Goal: Task Accomplishment & Management: Manage account settings

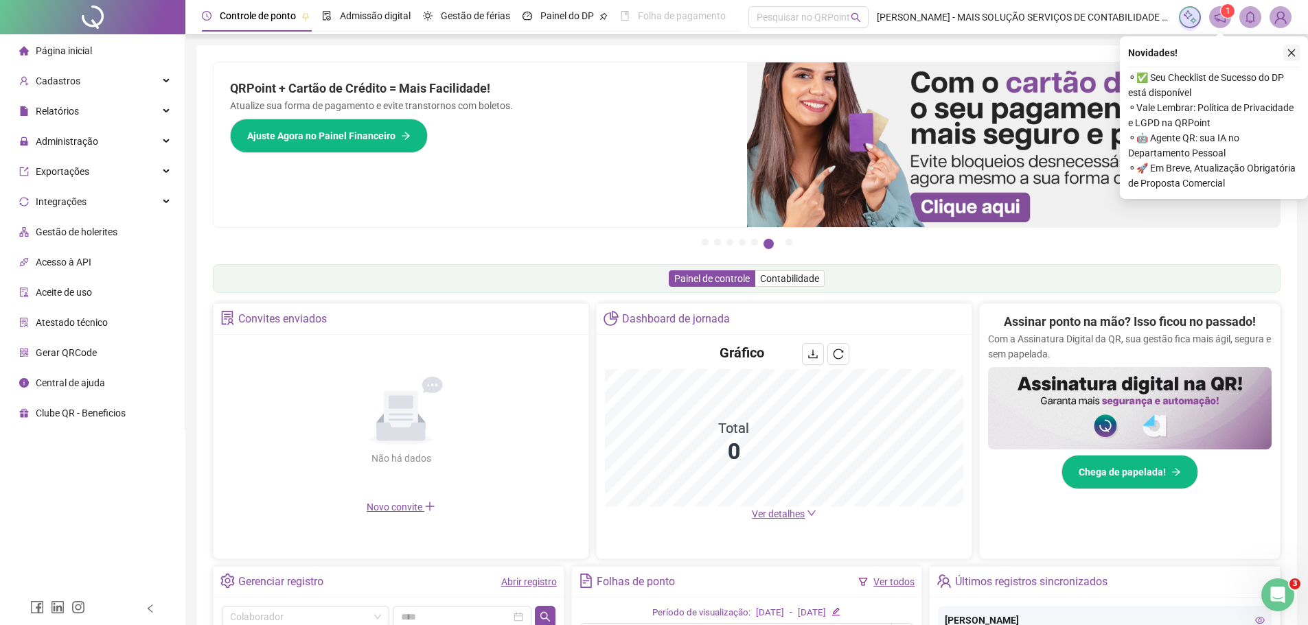
click at [1290, 55] on icon "close" at bounding box center [1292, 53] width 10 height 10
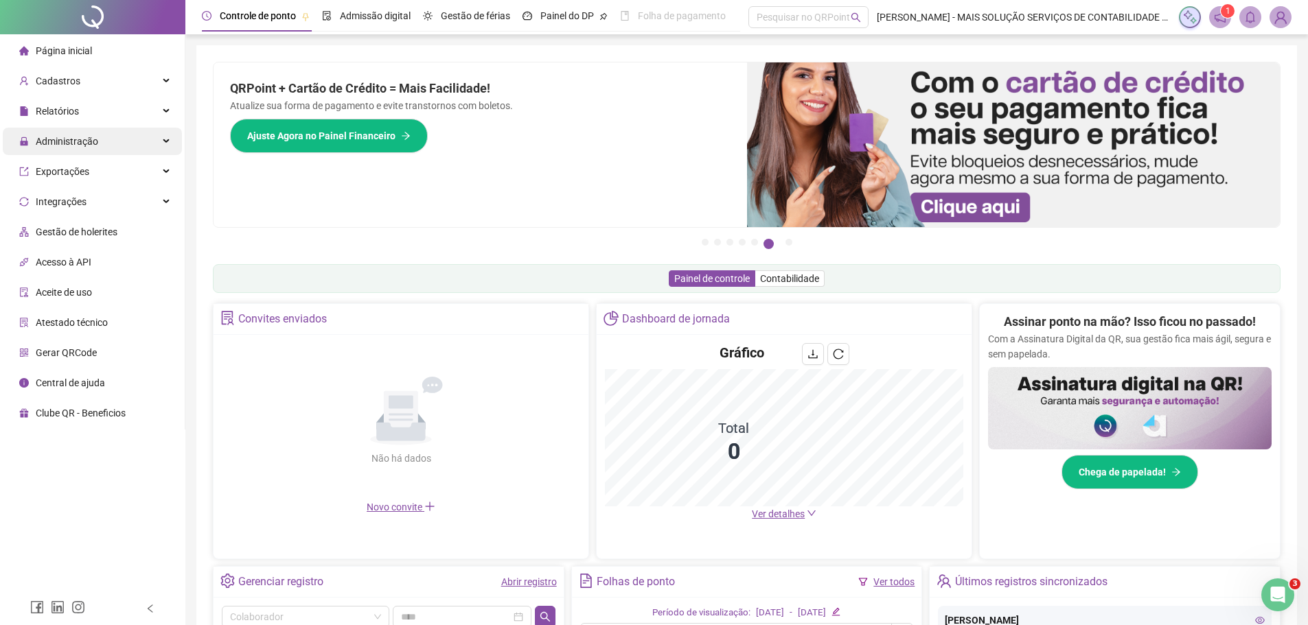
click at [122, 151] on div "Administração" at bounding box center [92, 141] width 179 height 27
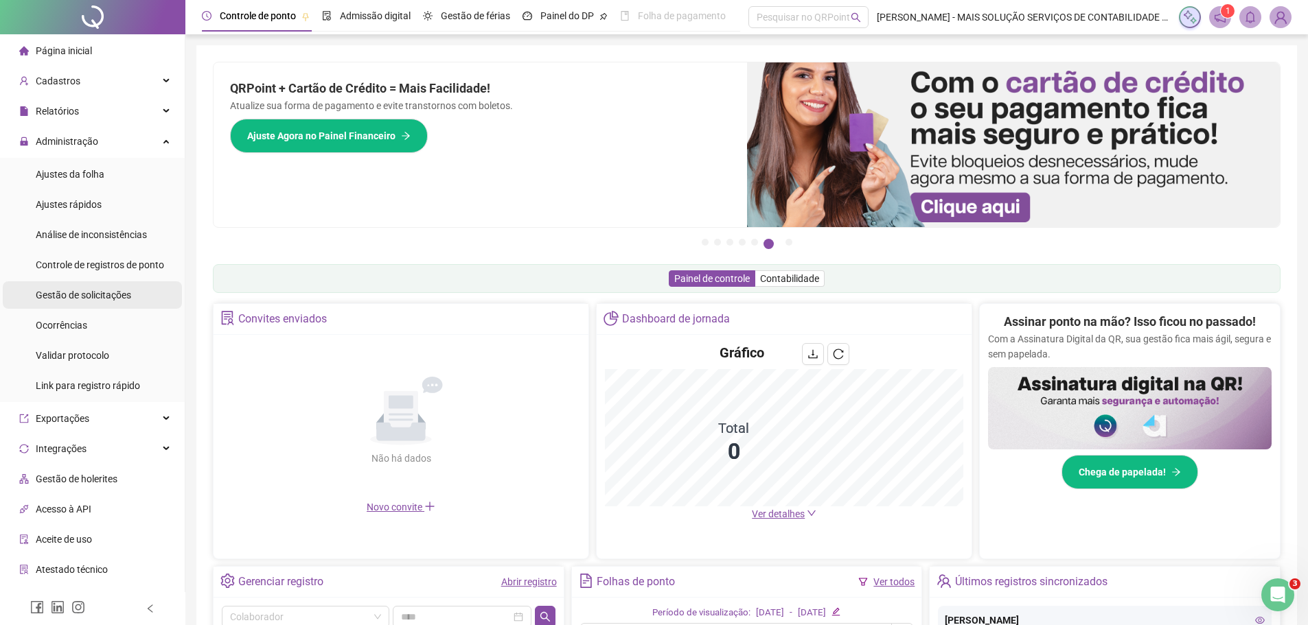
click at [144, 291] on li "Gestão de solicitações" at bounding box center [92, 294] width 179 height 27
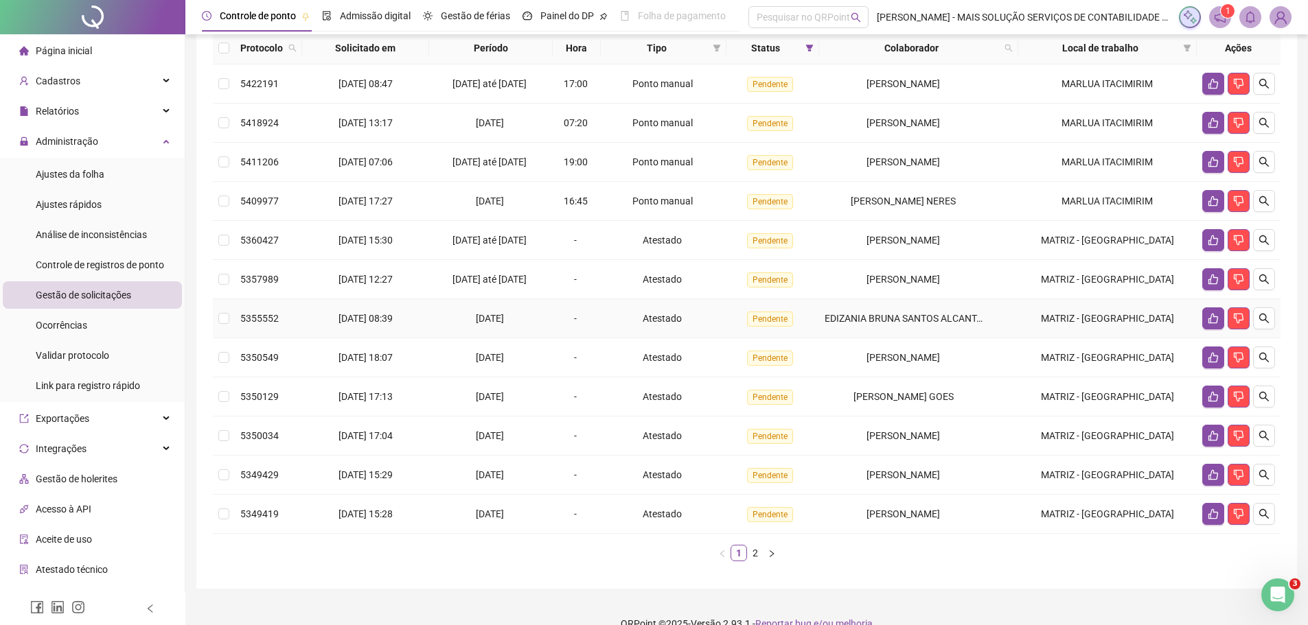
scroll to position [137, 0]
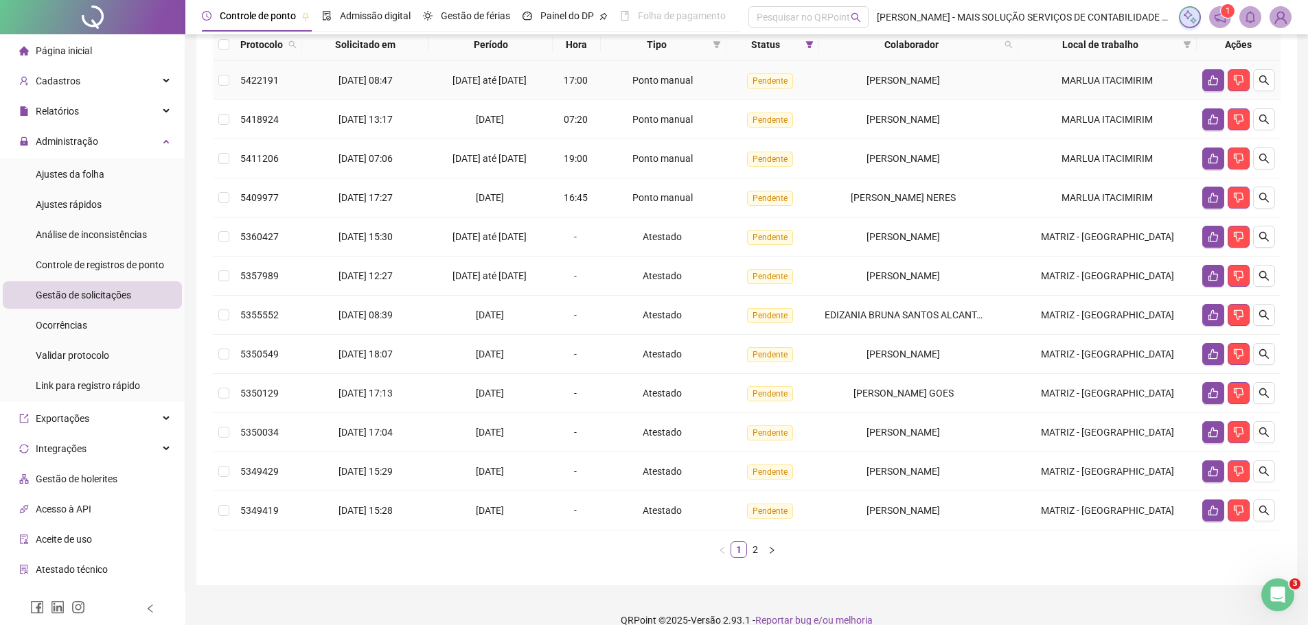
click at [233, 100] on td at bounding box center [224, 80] width 22 height 39
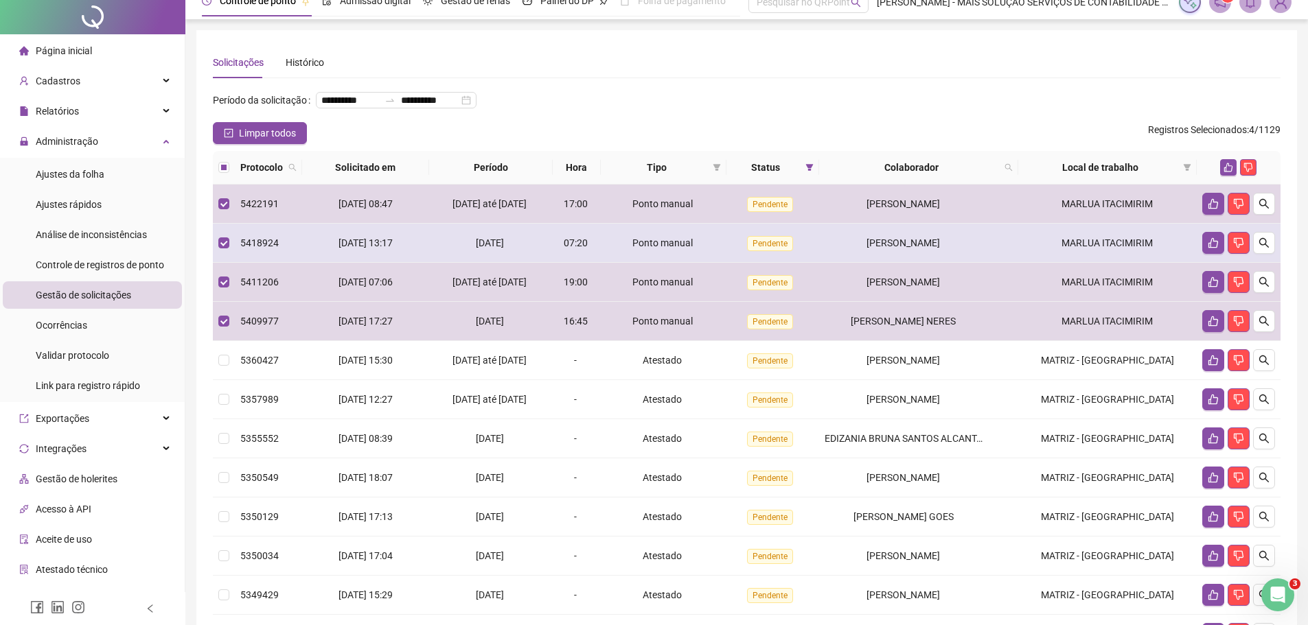
scroll to position [0, 0]
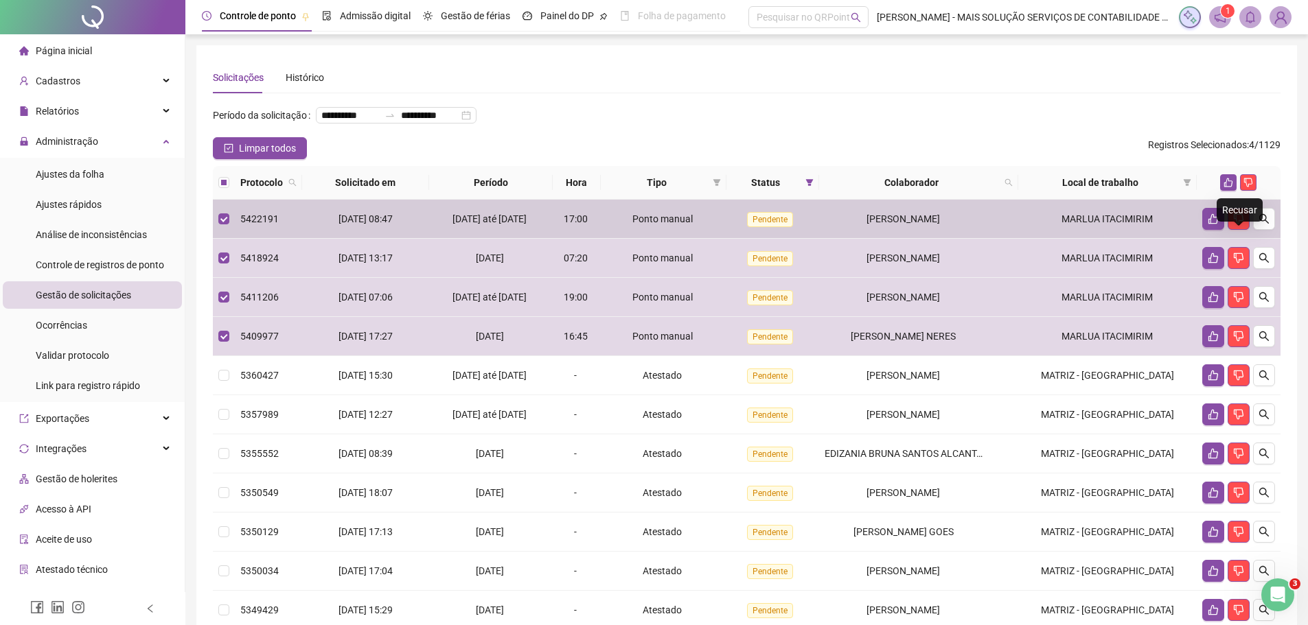
click at [1228, 203] on div "Recusar" at bounding box center [1240, 209] width 46 height 23
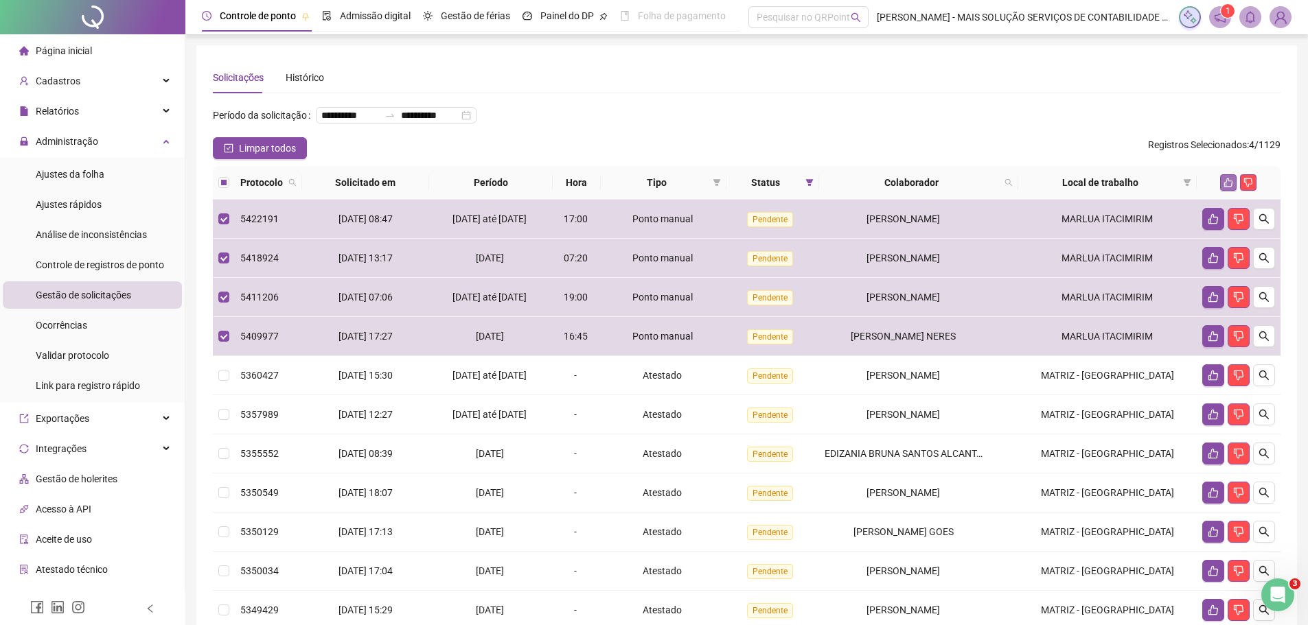
click at [1233, 191] on button "button" at bounding box center [1228, 182] width 16 height 16
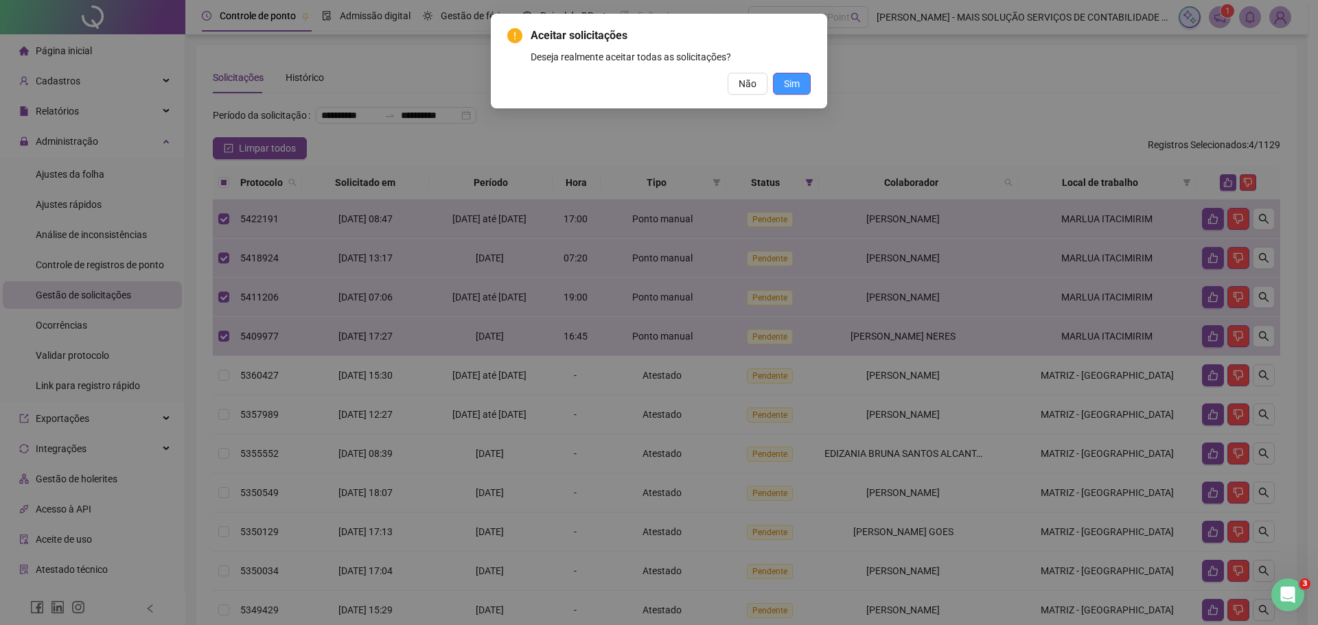
click at [801, 88] on button "Sim" at bounding box center [792, 84] width 38 height 22
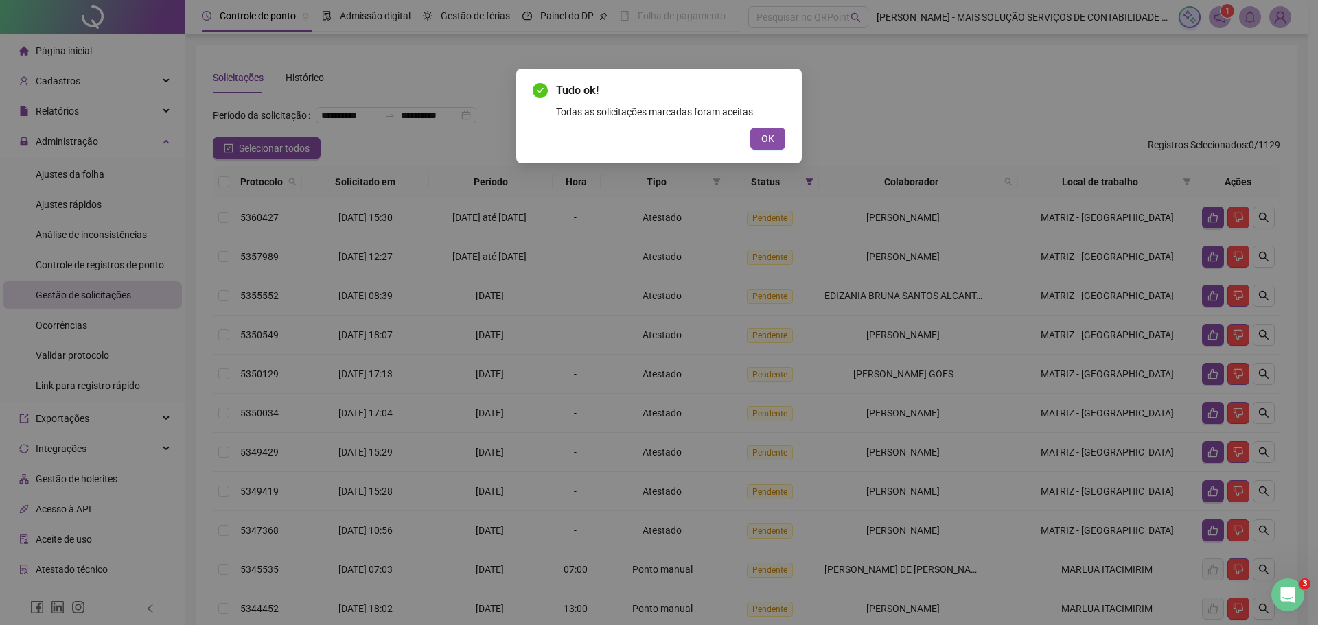
click at [772, 141] on span "OK" at bounding box center [767, 138] width 13 height 15
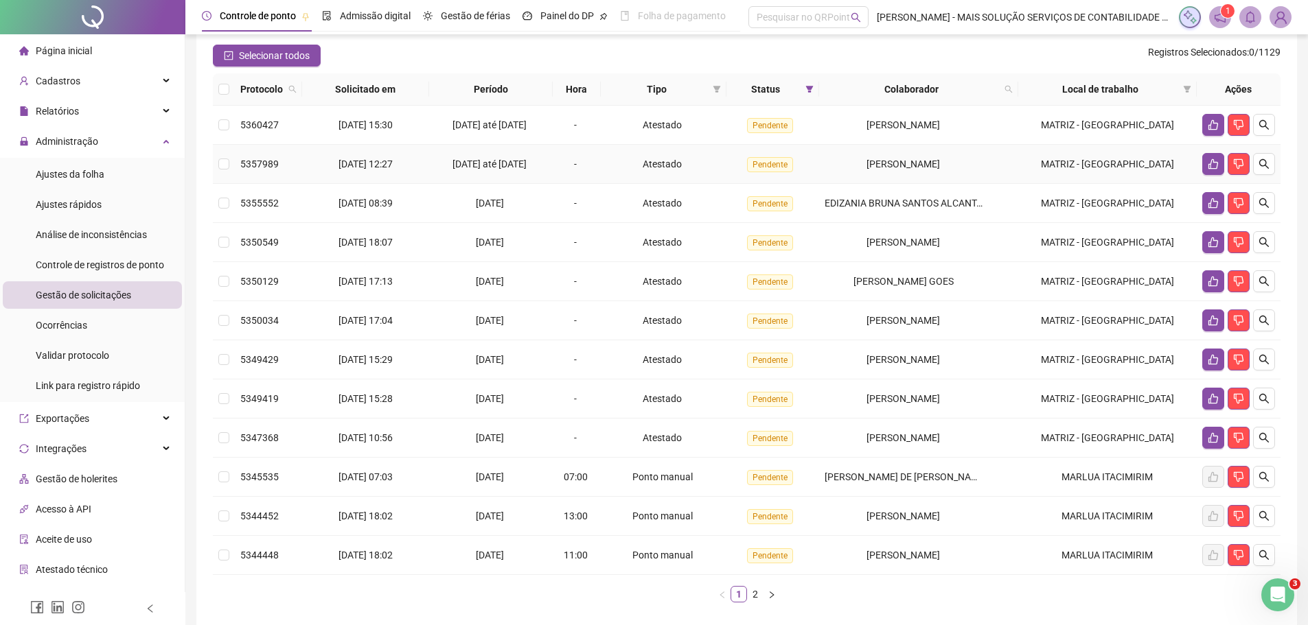
scroll to position [179, 0]
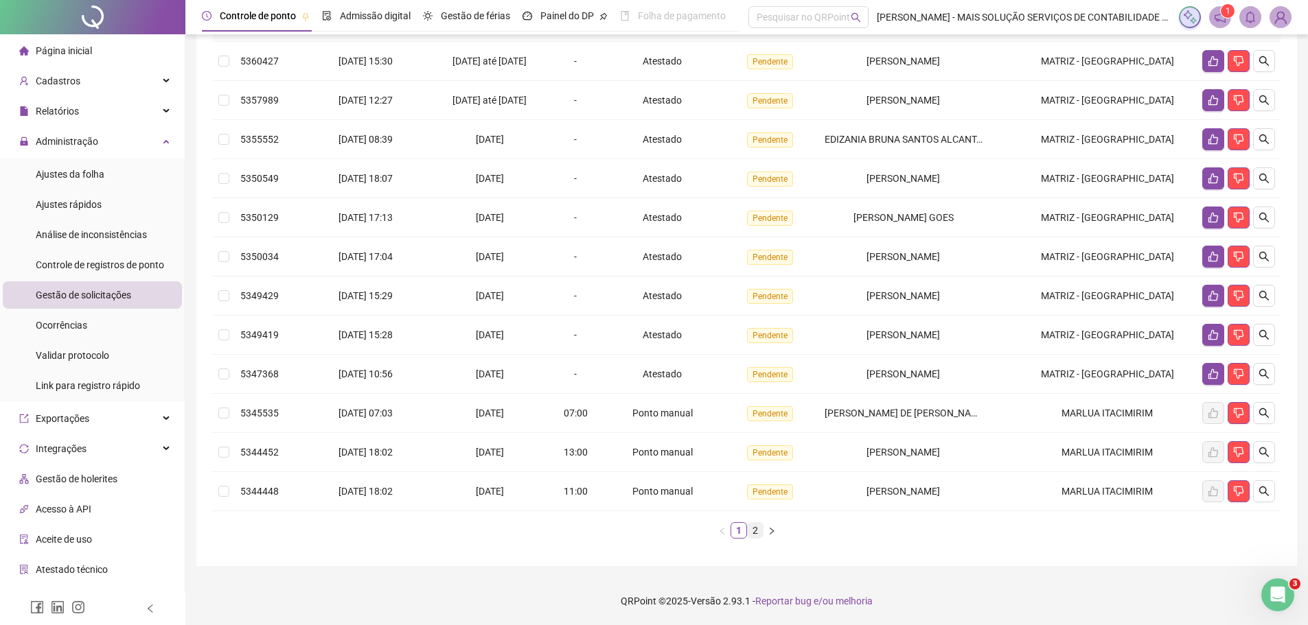
click at [761, 533] on link "2" at bounding box center [755, 530] width 15 height 15
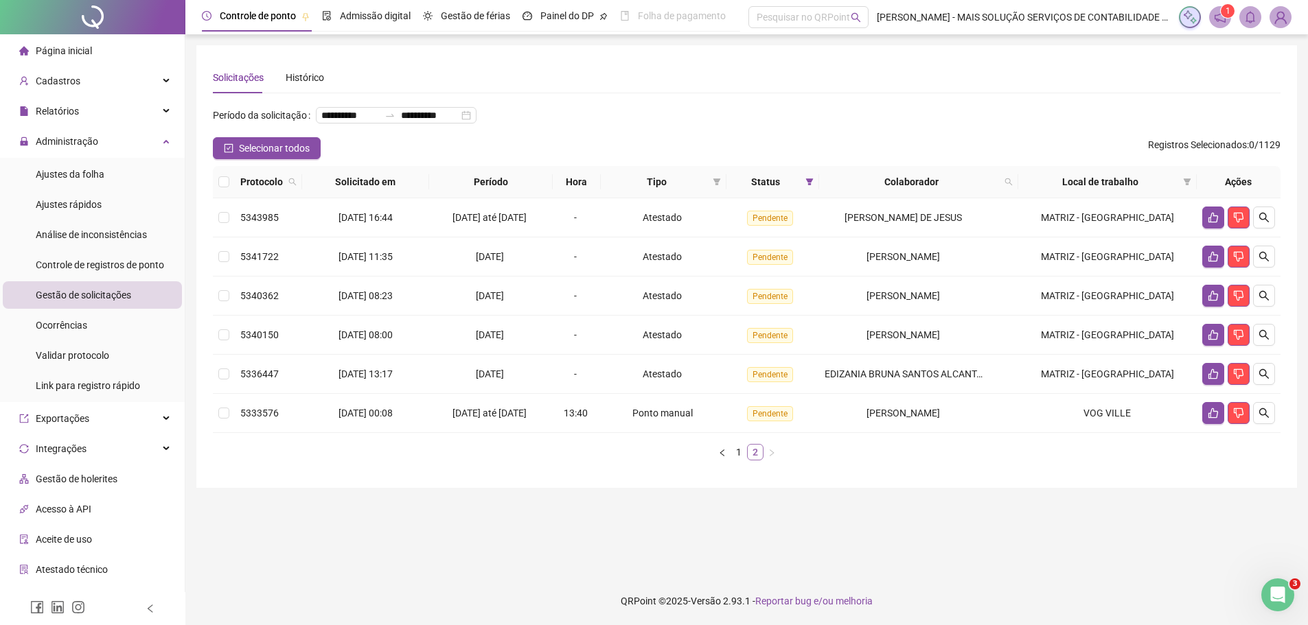
scroll to position [0, 0]
click at [741, 460] on link "1" at bounding box center [743, 452] width 15 height 15
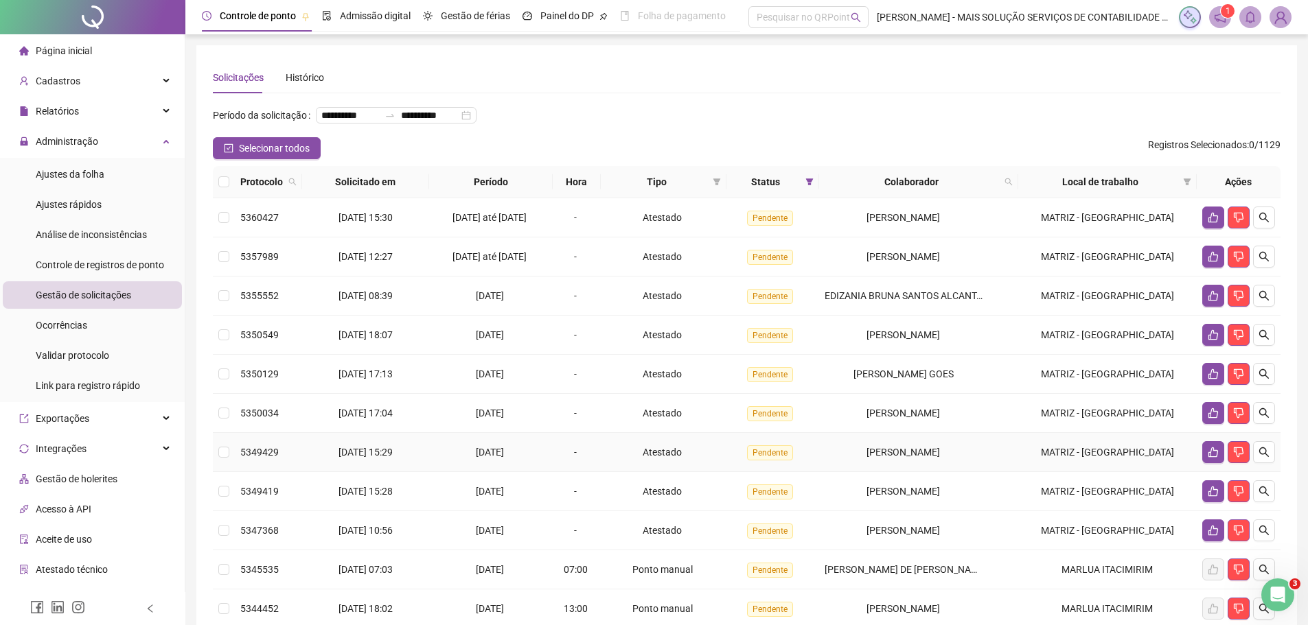
scroll to position [179, 0]
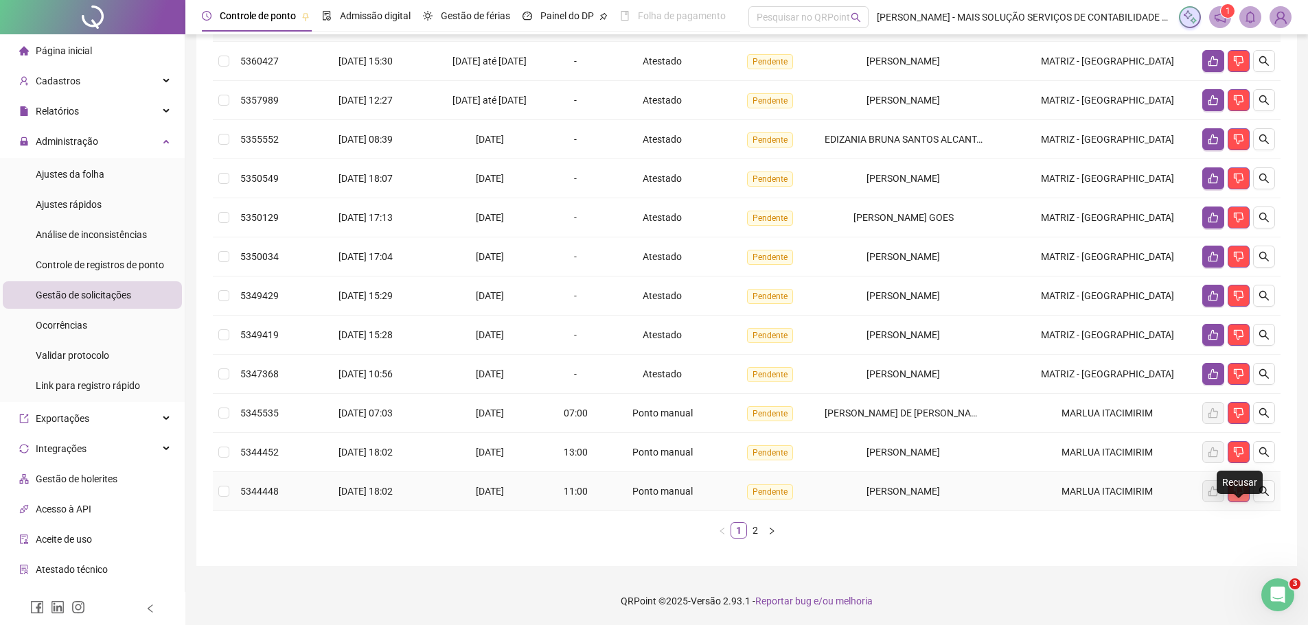
click at [1246, 493] on button "button" at bounding box center [1239, 492] width 22 height 22
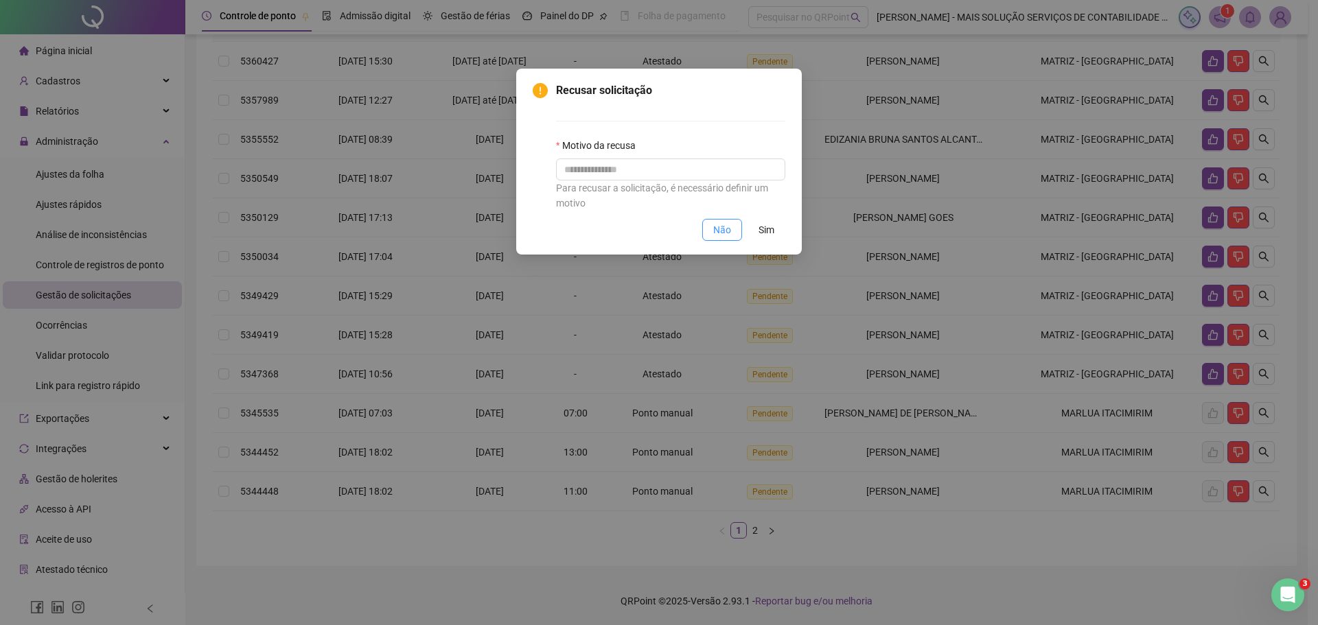
click at [723, 229] on span "Não" at bounding box center [722, 229] width 18 height 15
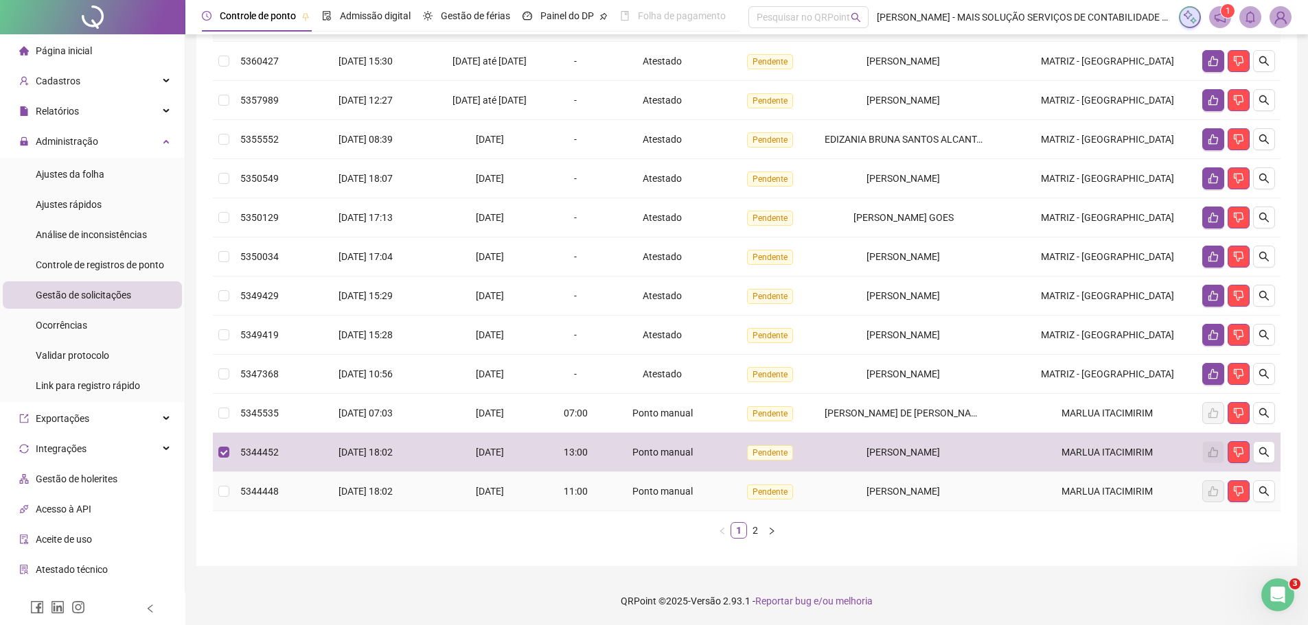
click at [225, 502] on td at bounding box center [224, 491] width 22 height 39
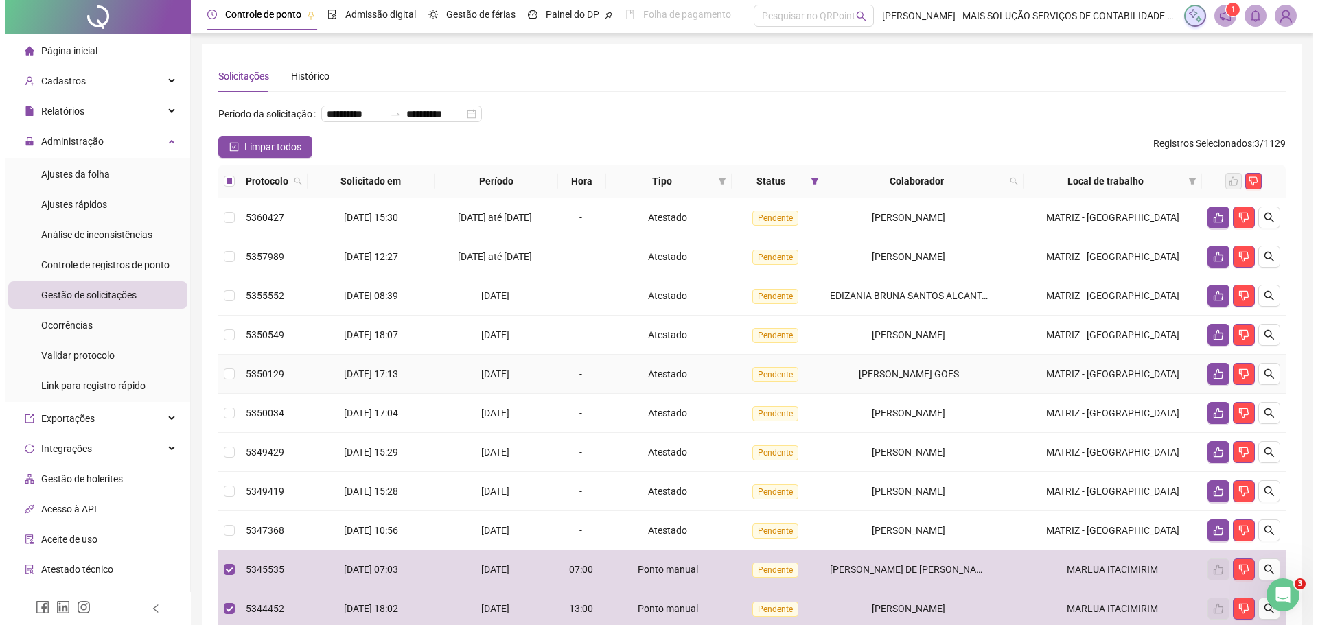
scroll to position [0, 0]
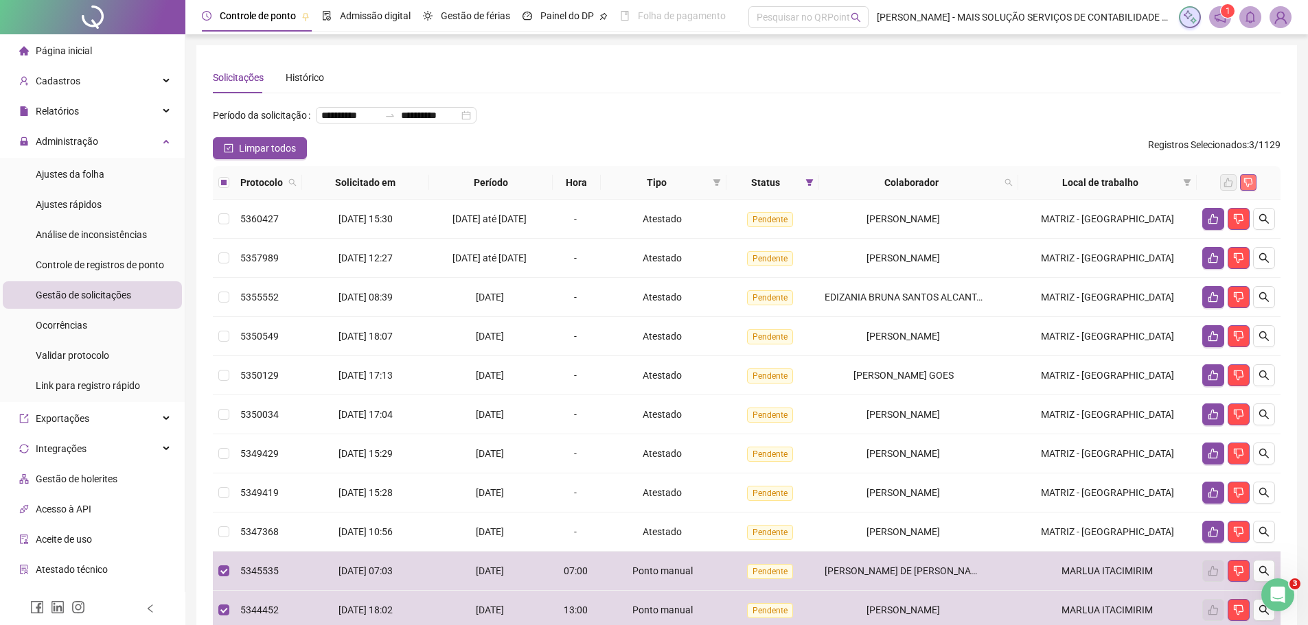
click at [1247, 187] on icon "dislike" at bounding box center [1248, 183] width 10 height 10
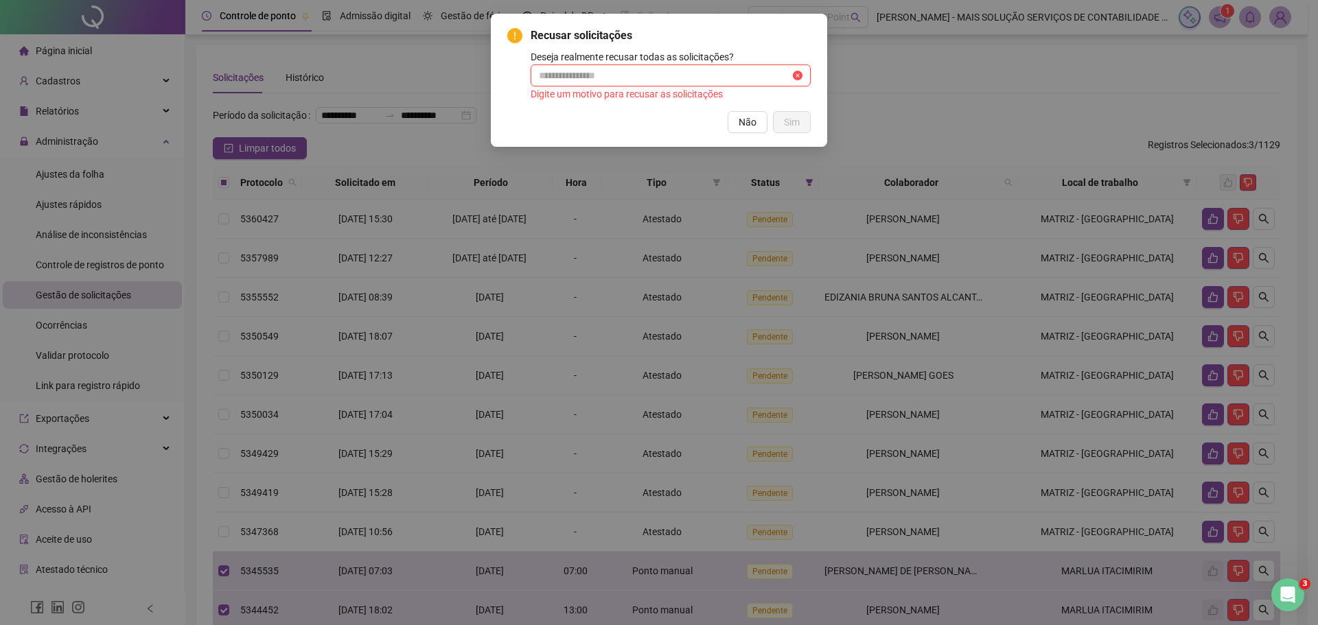
click at [632, 80] on input "text" at bounding box center [664, 75] width 251 height 15
type input "**********"
click at [811, 128] on div "**********" at bounding box center [659, 80] width 336 height 133
click at [803, 130] on button "Sim" at bounding box center [792, 122] width 38 height 22
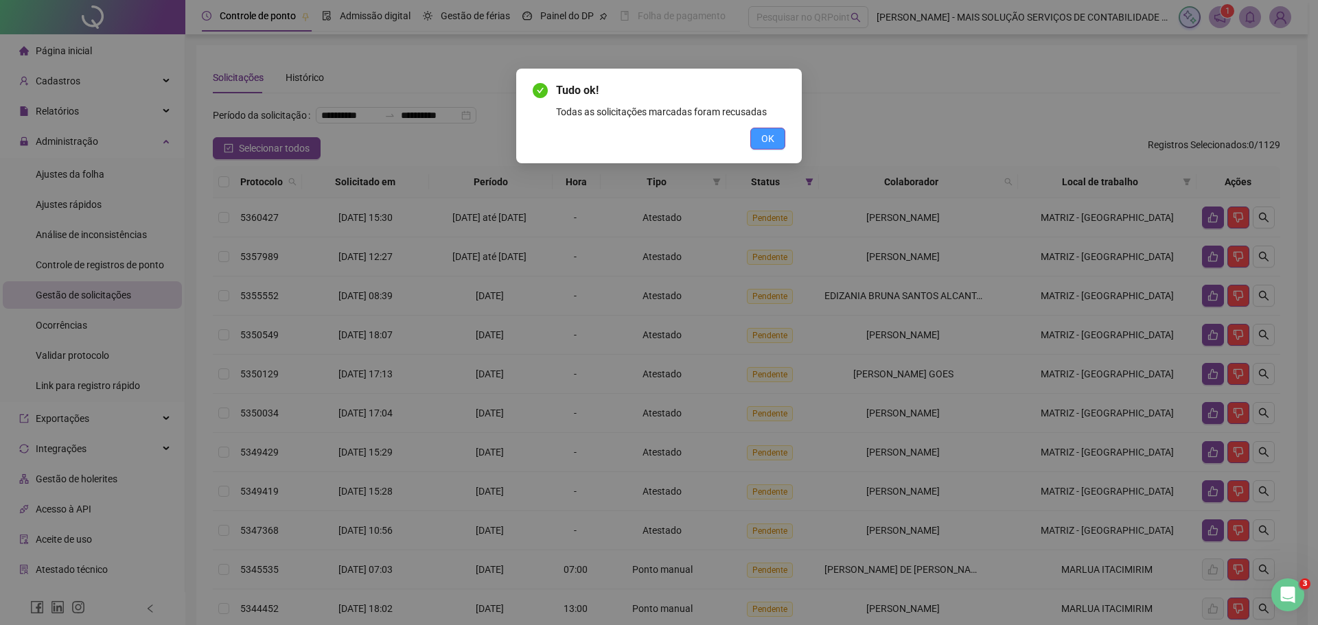
click at [770, 128] on button "OK" at bounding box center [767, 139] width 35 height 22
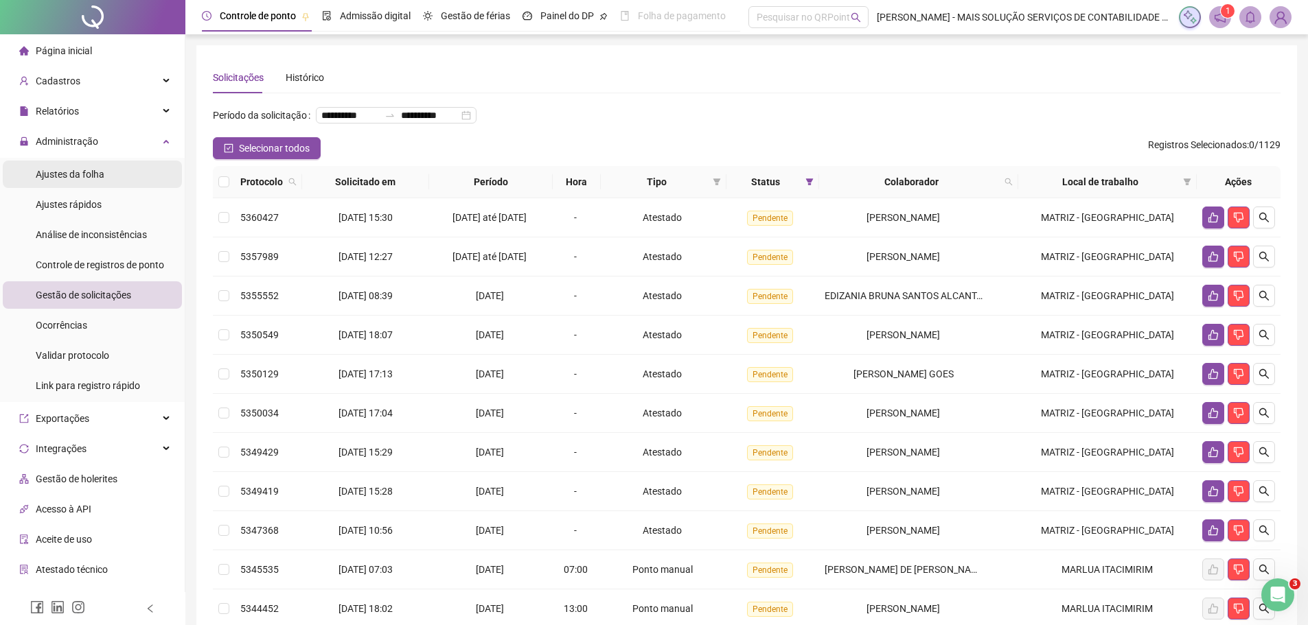
click at [121, 172] on li "Ajustes da folha" at bounding box center [92, 174] width 179 height 27
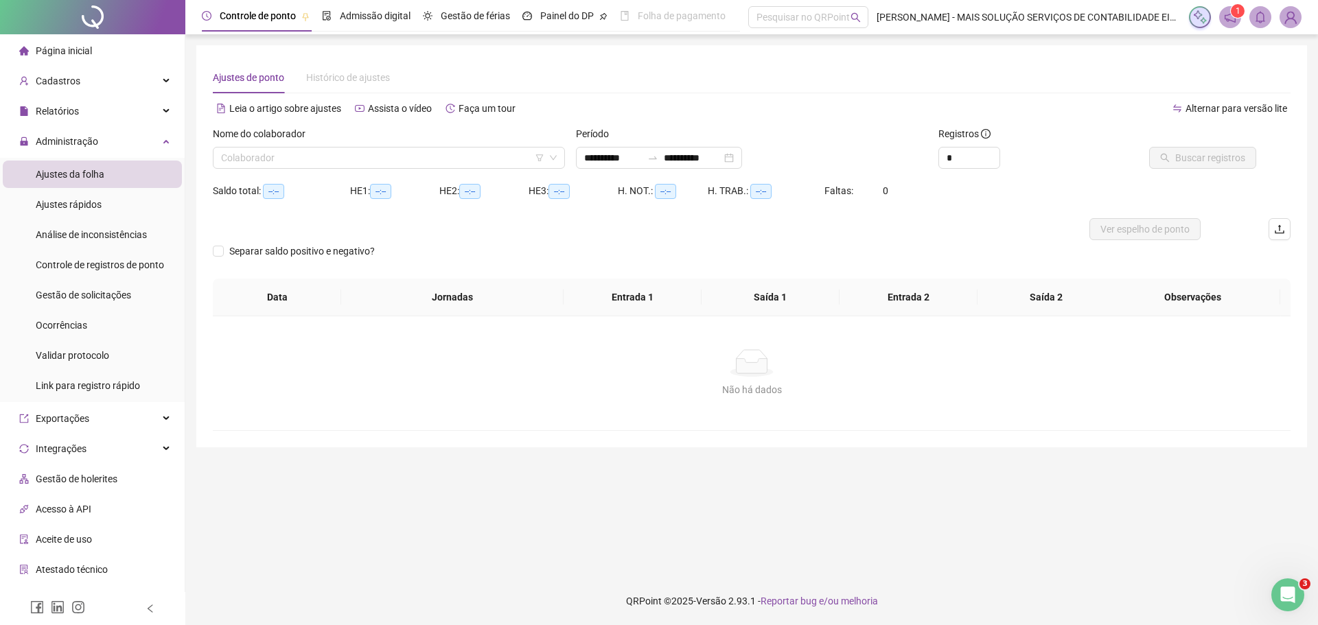
type input "**********"
drag, startPoint x: 239, startPoint y: 168, endPoint x: 247, endPoint y: 165, distance: 8.7
click at [247, 165] on div "Colaborador" at bounding box center [389, 158] width 352 height 22
